Goal: Register for event/course

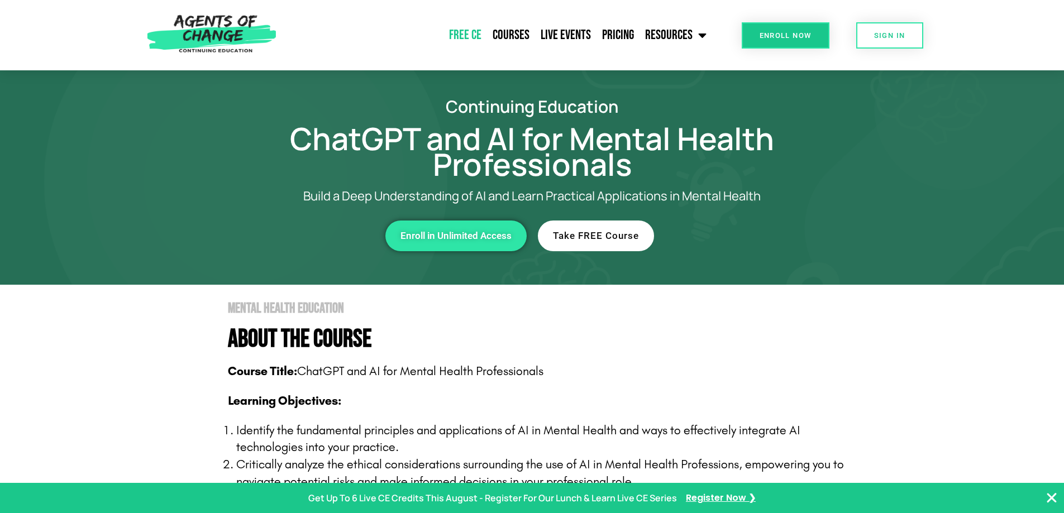
click at [467, 28] on link "Free CE" at bounding box center [465, 35] width 44 height 28
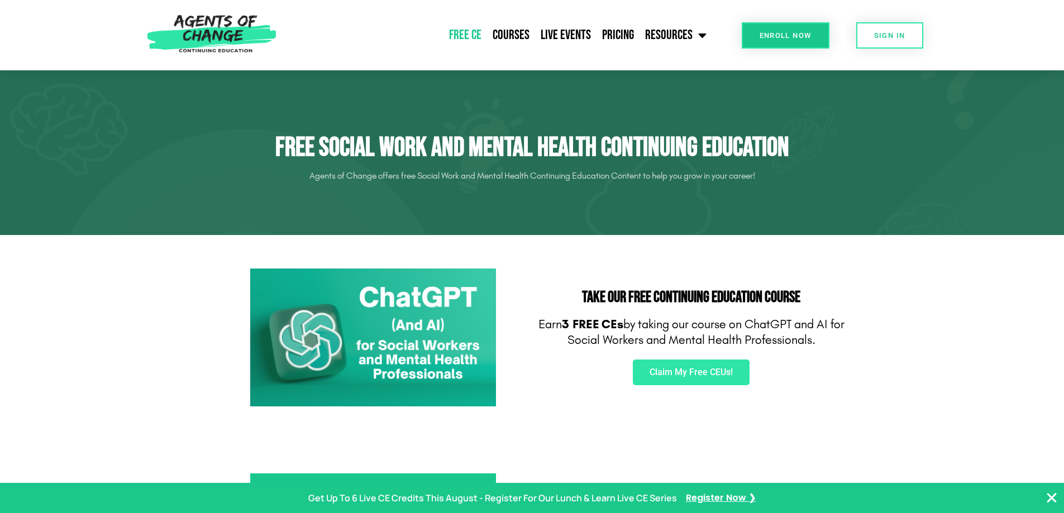
click at [906, 312] on section "Take Our FREE Continuing Education Course Earn 3 FREE CEs by taking our course …" at bounding box center [532, 337] width 1064 height 205
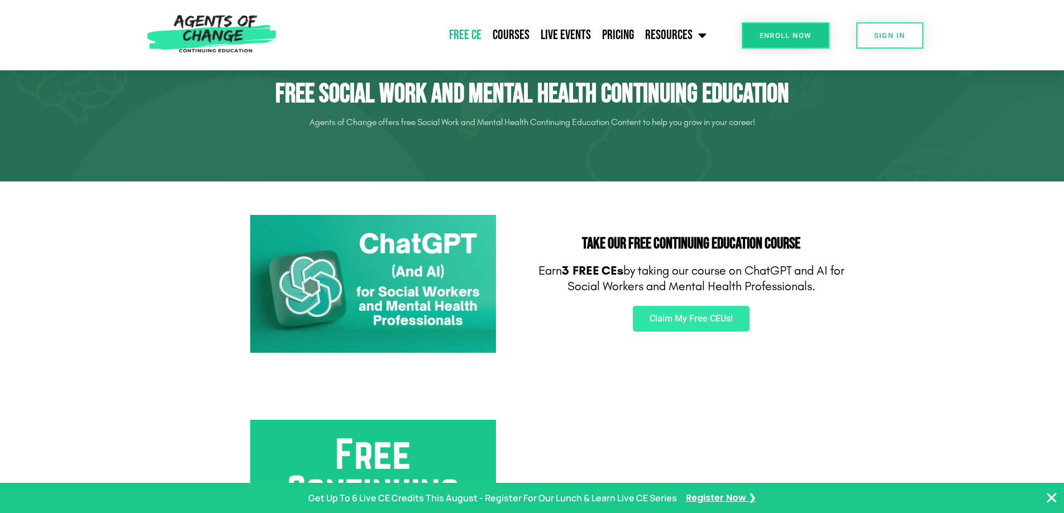
scroll to position [45, 0]
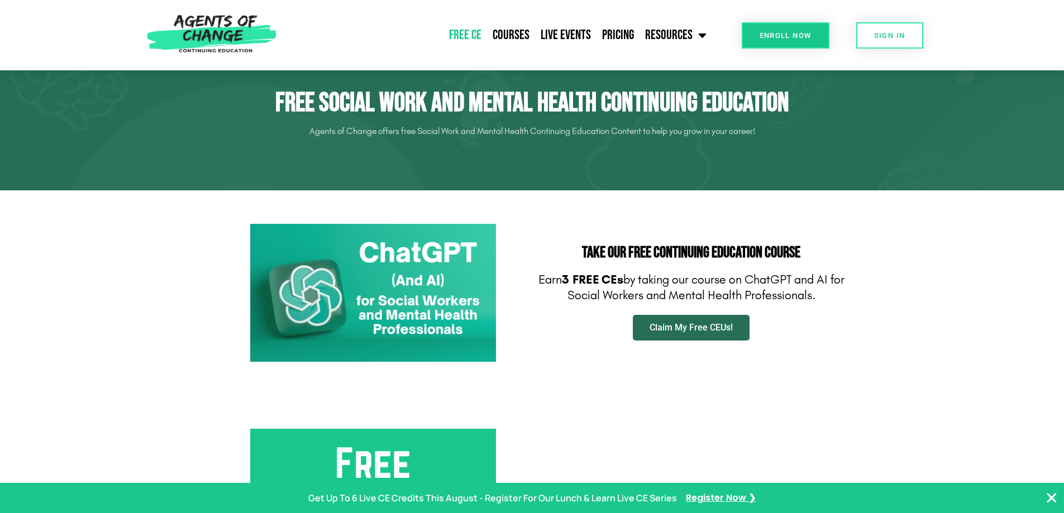
click at [734, 327] on link "Claim My Free CEUs!" at bounding box center [691, 328] width 117 height 26
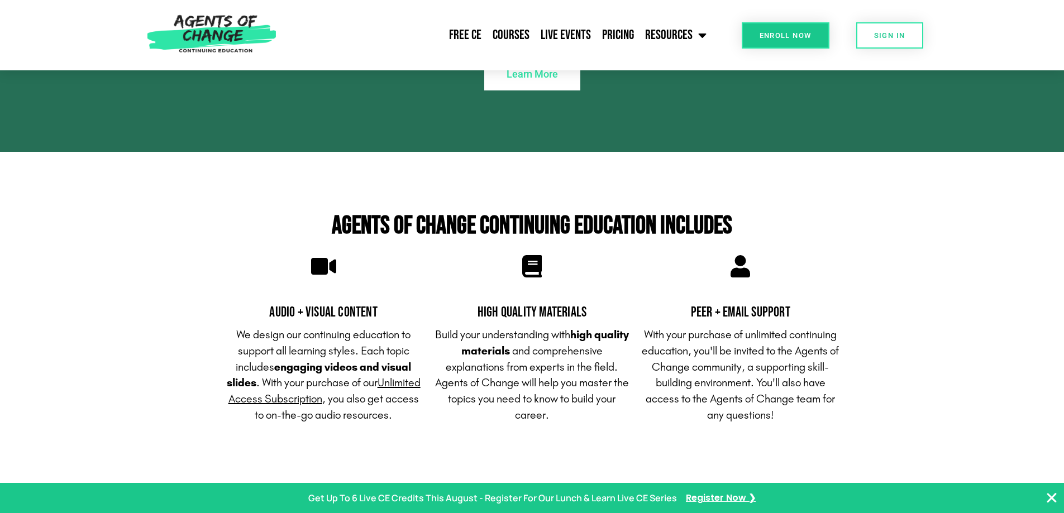
scroll to position [3557, 0]
